Goal: Task Accomplishment & Management: Complete application form

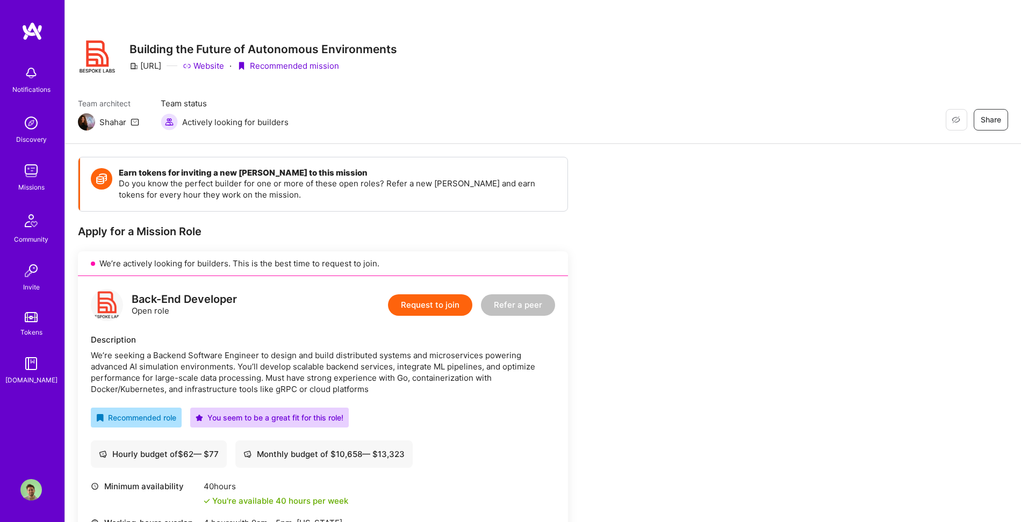
click at [28, 165] on img at bounding box center [30, 170] width 21 height 21
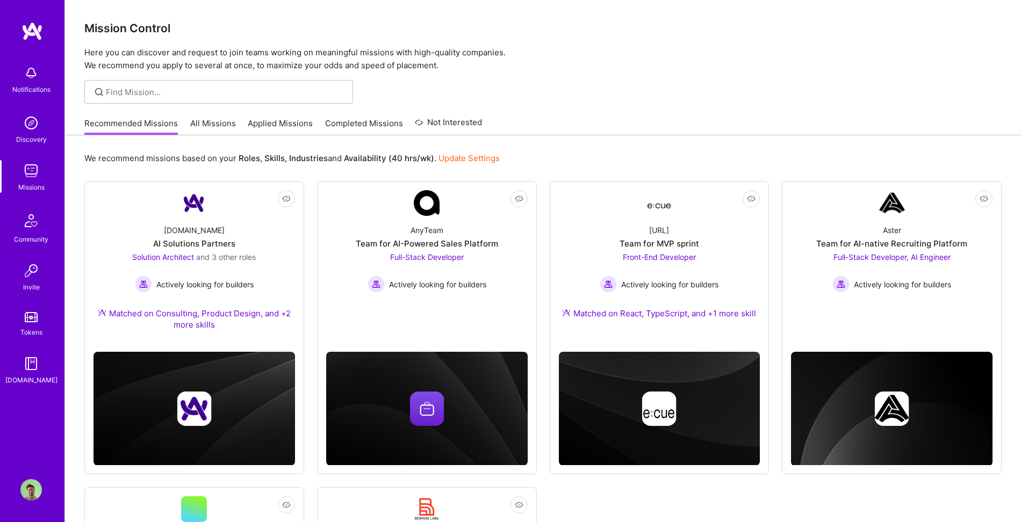
click at [286, 118] on link "Applied Missions" at bounding box center [280, 127] width 65 height 18
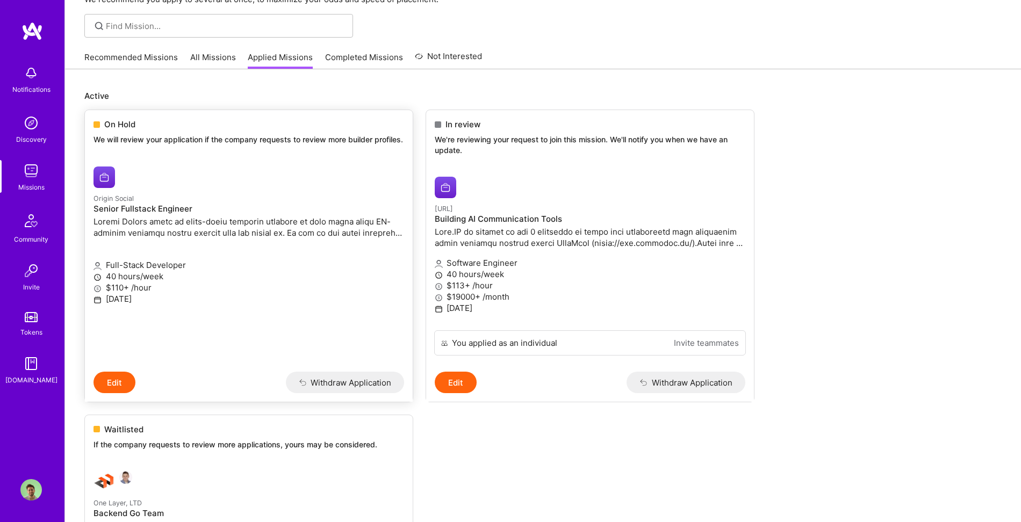
scroll to position [72, 0]
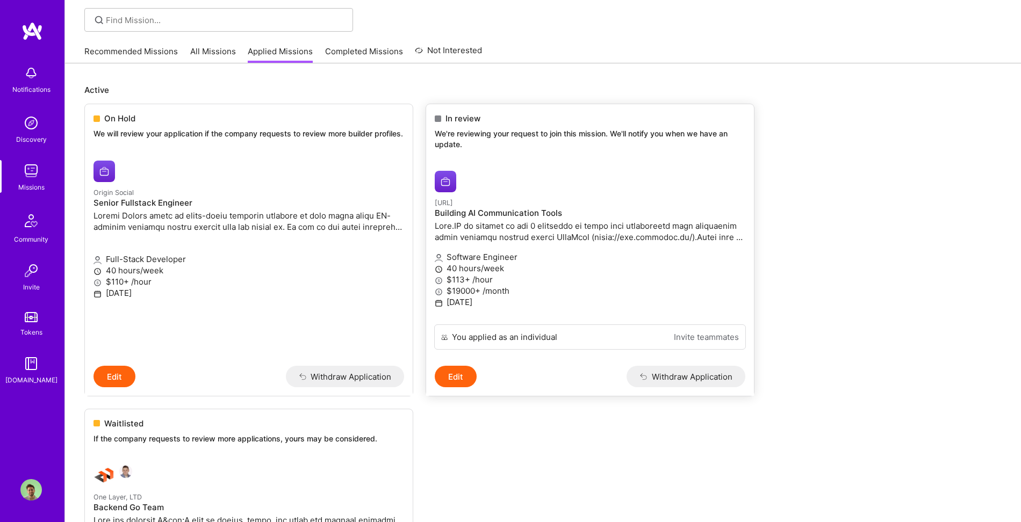
click at [547, 238] on p at bounding box center [590, 231] width 311 height 23
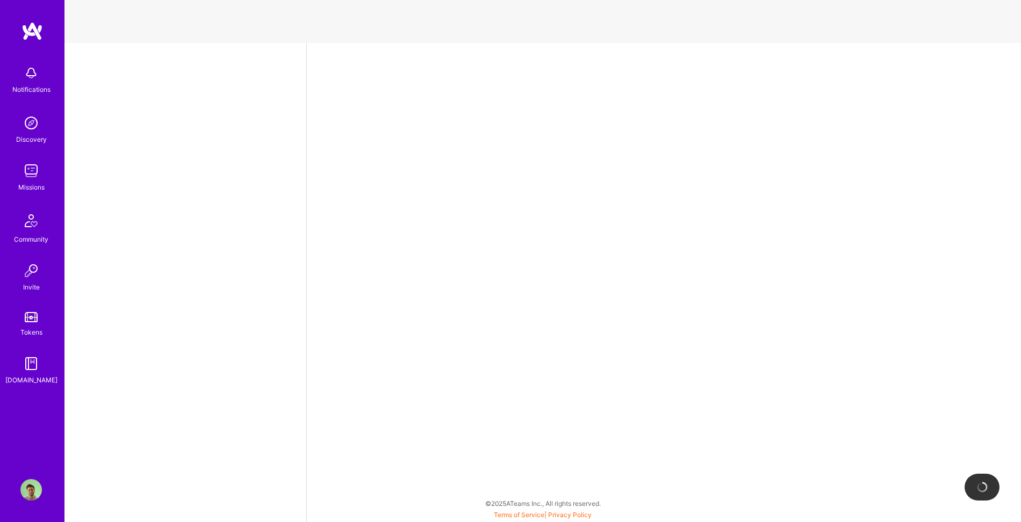
select select "US"
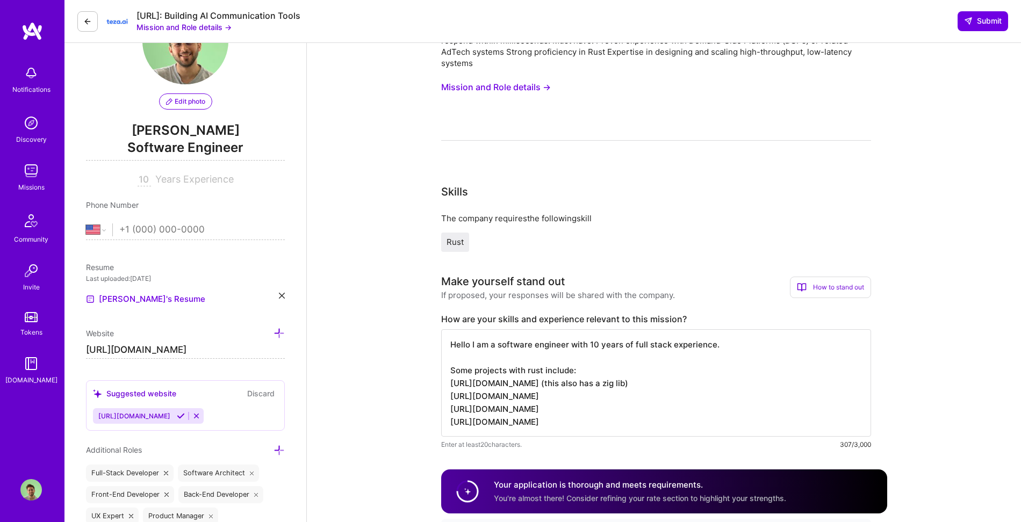
scroll to position [70, 0]
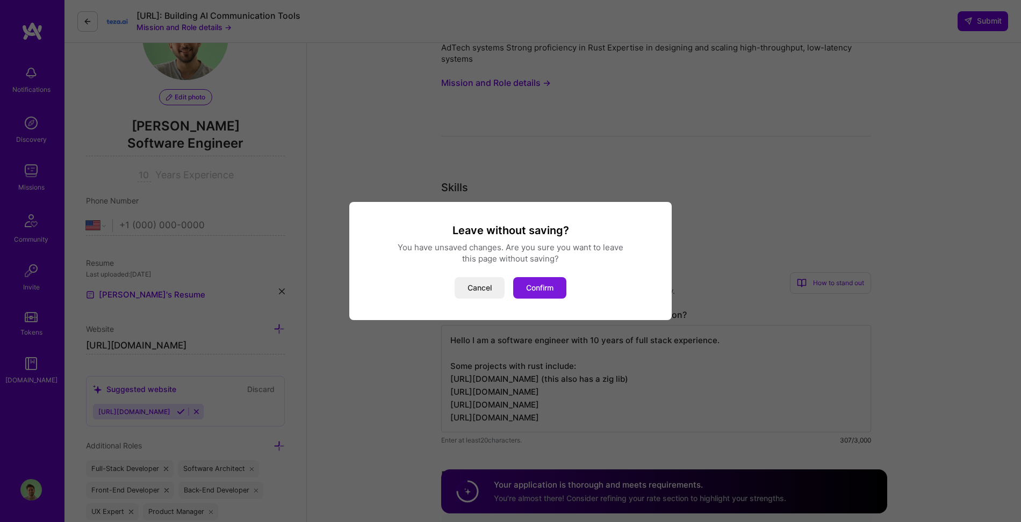
click at [529, 294] on button "Confirm" at bounding box center [539, 287] width 53 height 21
